Goal: Transaction & Acquisition: Purchase product/service

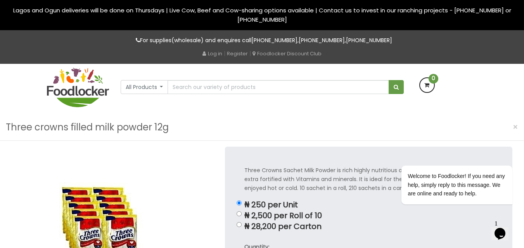
scroll to position [1, 0]
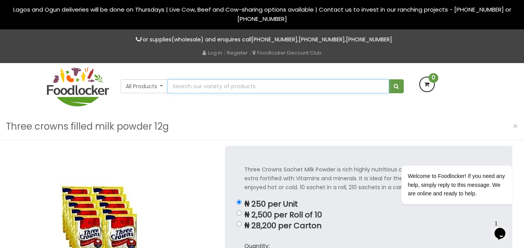
click at [195, 86] on input "text" at bounding box center [277, 86] width 221 height 14
type input "So klin"
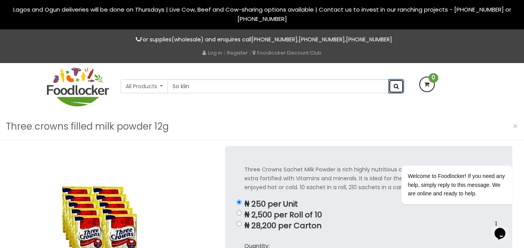
click at [391, 89] on button "submit" at bounding box center [395, 86] width 15 height 14
